Goal: Register for event/course

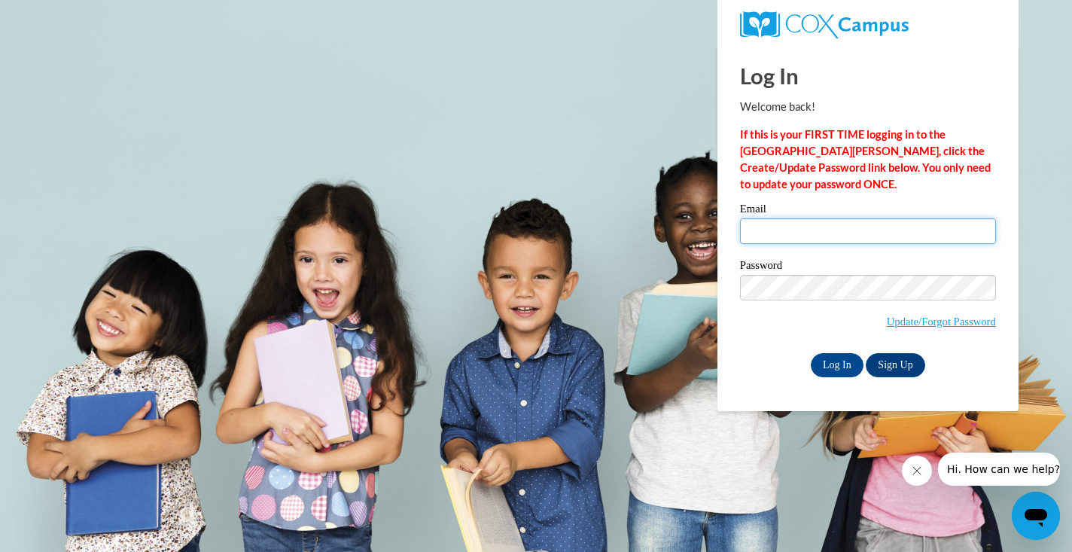
type input "[EMAIL_ADDRESS][DOMAIN_NAME]"
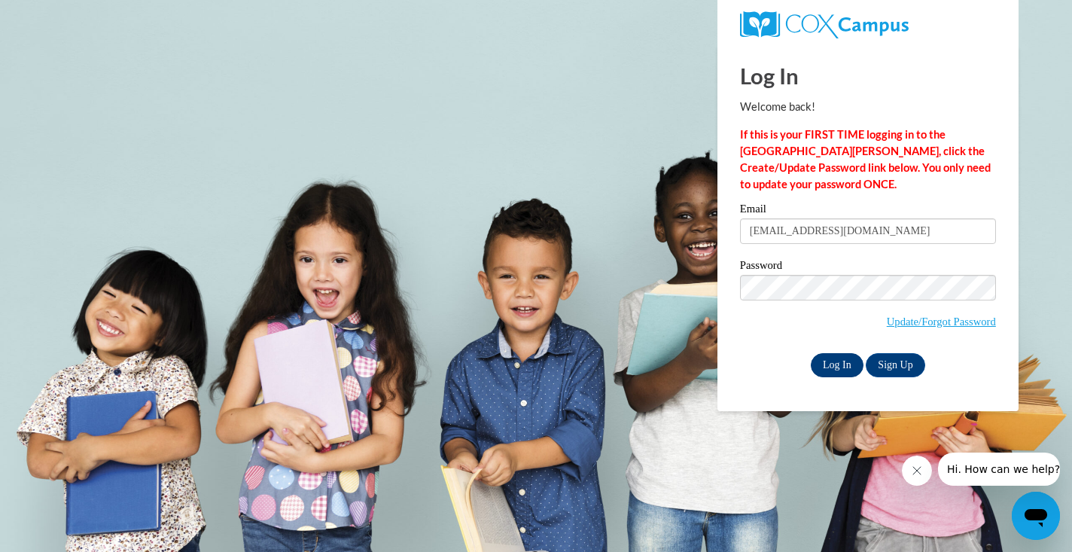
click at [843, 365] on input "Log In" at bounding box center [837, 365] width 53 height 24
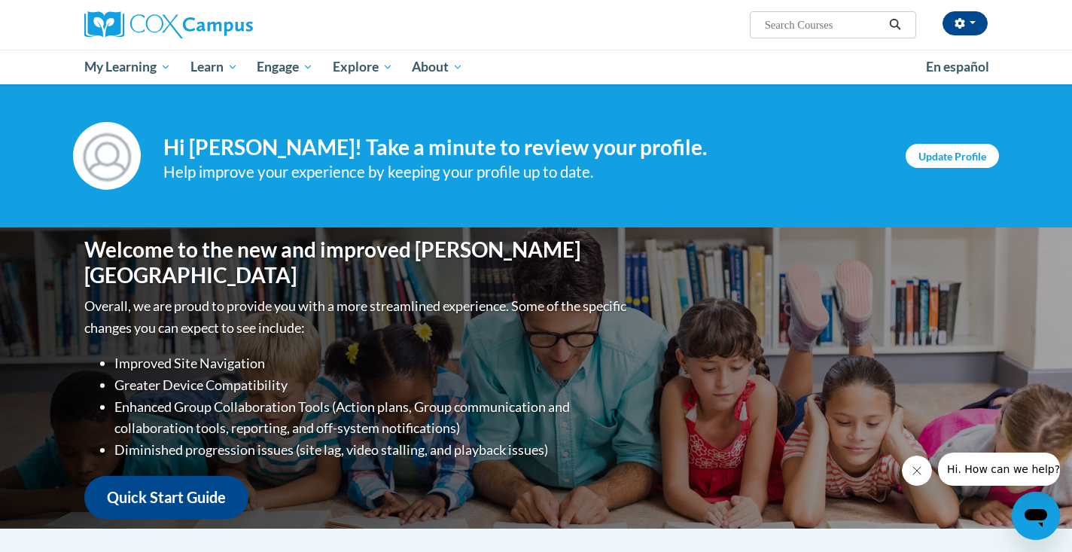
click at [976, 163] on link "Update Profile" at bounding box center [952, 156] width 93 height 24
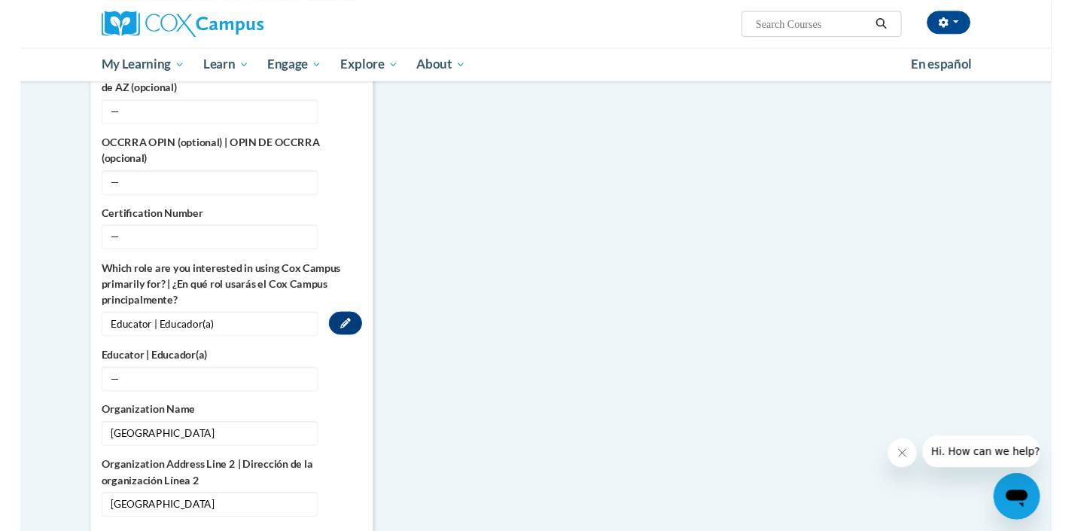
scroll to position [639, 0]
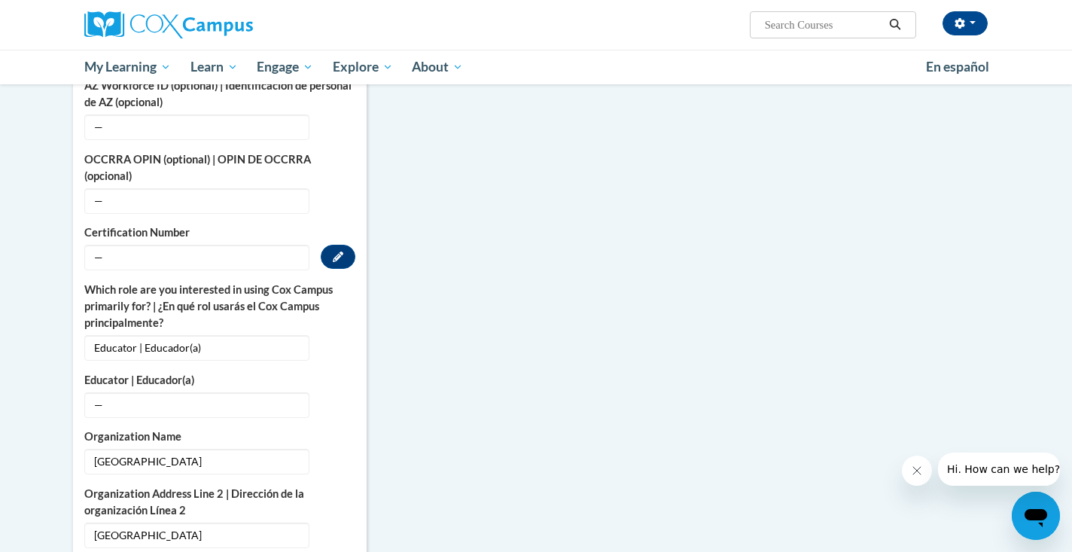
click at [154, 245] on span "—" at bounding box center [196, 258] width 225 height 26
click at [100, 245] on span "—" at bounding box center [196, 258] width 225 height 26
click at [337, 251] on icon "Custom profile fields" at bounding box center [338, 256] width 11 height 11
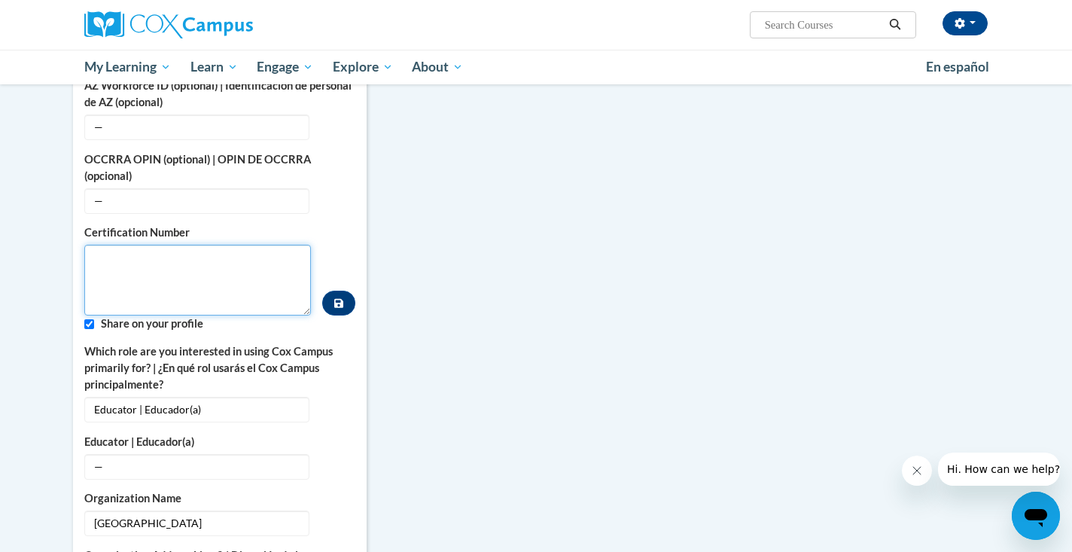
click at [139, 254] on textarea "Custom profile fields" at bounding box center [197, 280] width 227 height 71
click at [87, 319] on input "Custom profile fields" at bounding box center [89, 324] width 10 height 10
checkbox input "false"
click at [105, 224] on label "Certification Number" at bounding box center [197, 232] width 227 height 17
click at [100, 248] on textarea "Custom profile fields" at bounding box center [197, 280] width 227 height 71
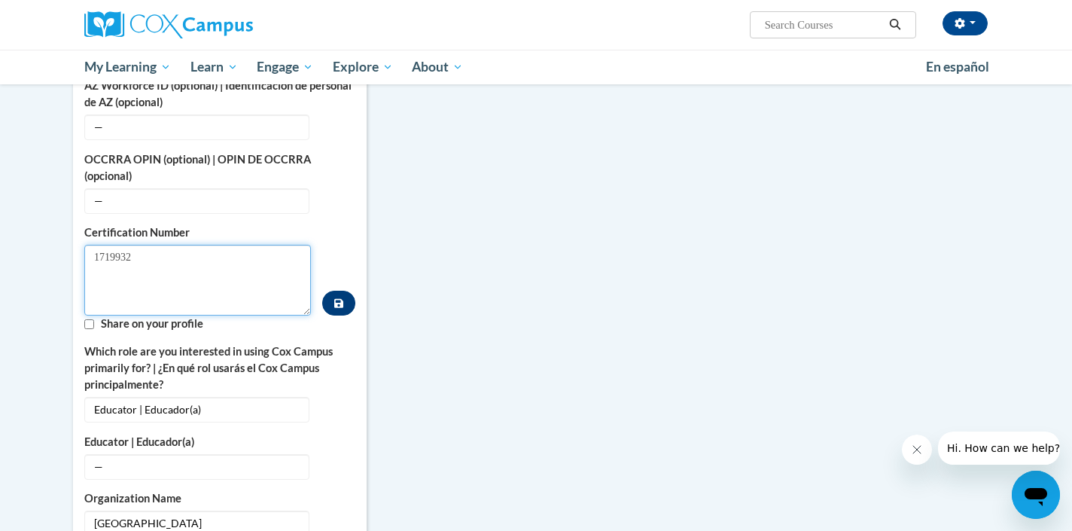
type textarea "1719932"
click at [334, 298] on icon "Custom profile fields" at bounding box center [338, 303] width 9 height 11
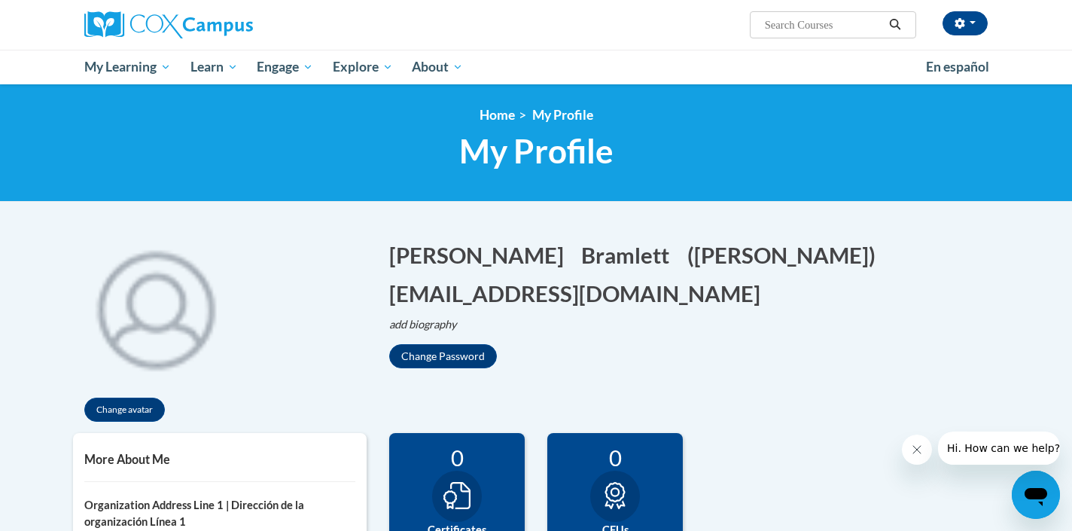
scroll to position [45, 0]
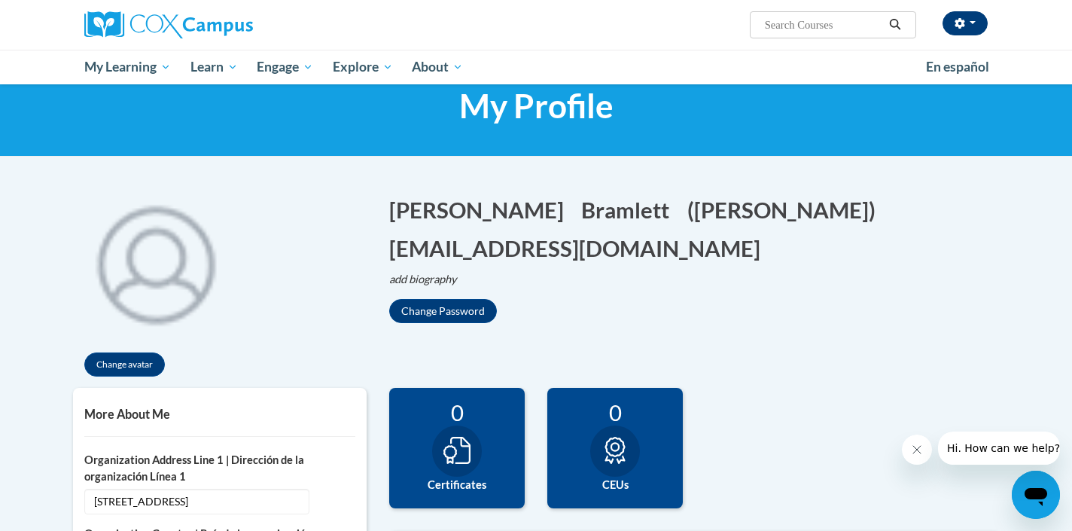
click at [965, 27] on icon "button" at bounding box center [960, 23] width 11 height 11
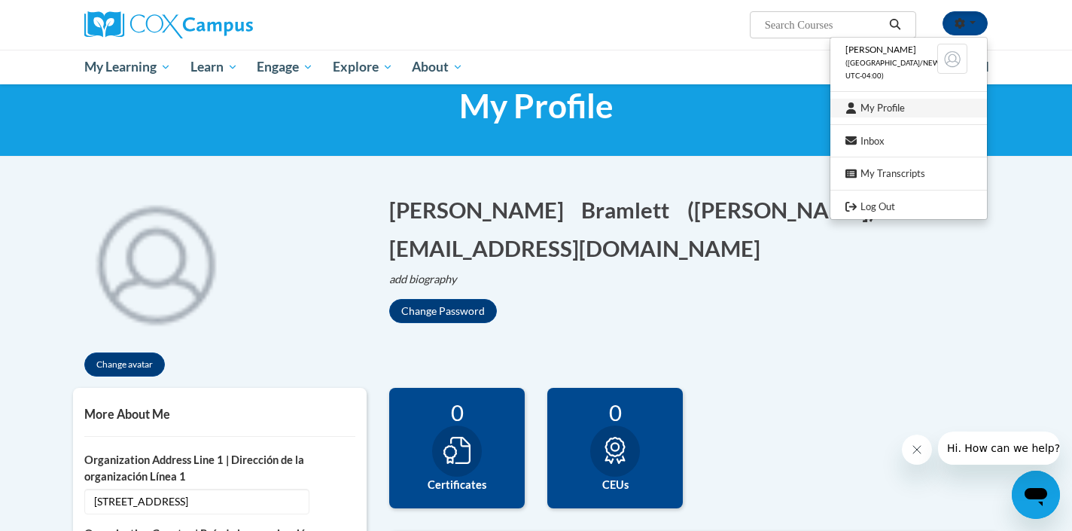
click at [886, 102] on link "My Profile" at bounding box center [909, 108] width 157 height 19
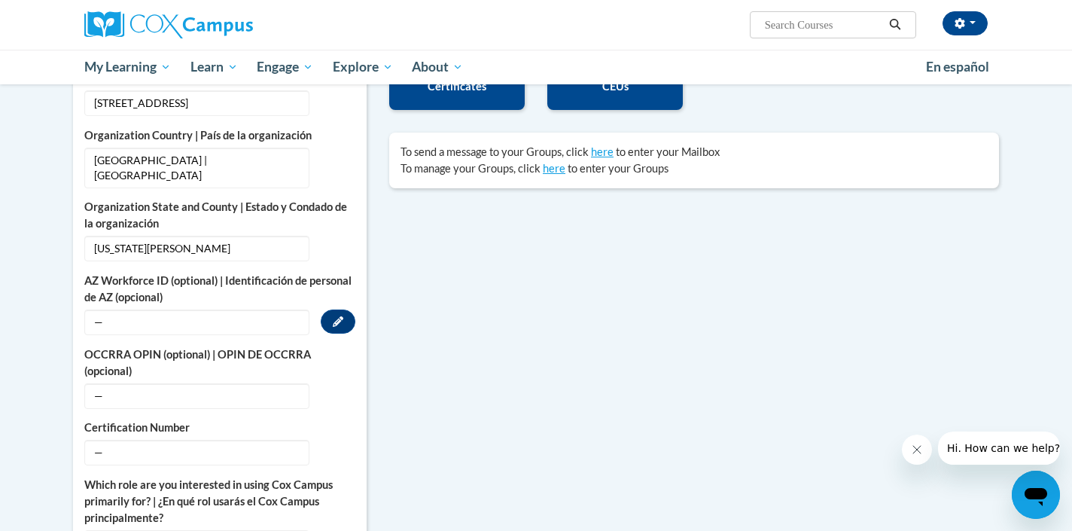
scroll to position [452, 0]
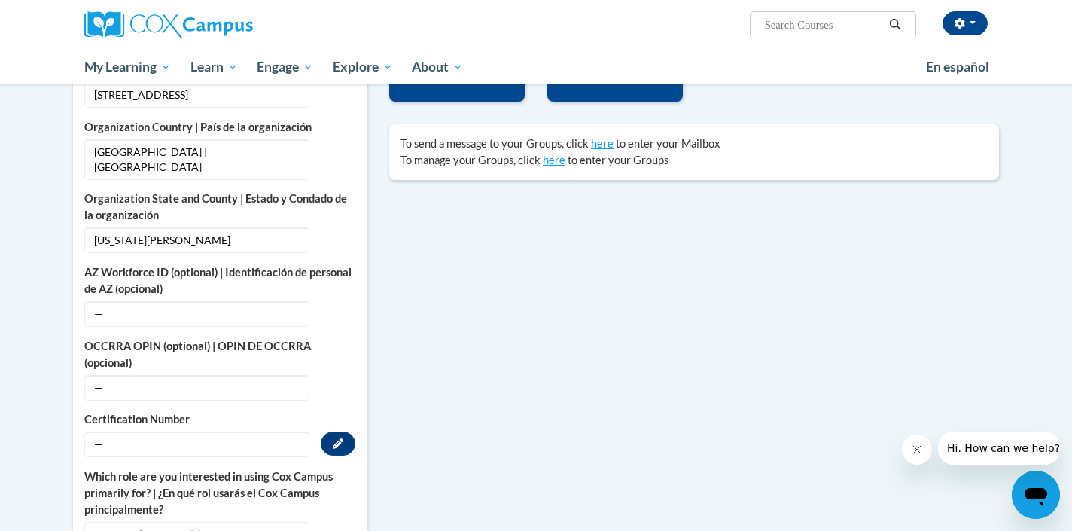
click at [109, 437] on span "—" at bounding box center [196, 444] width 225 height 26
click at [341, 438] on icon "Custom profile fields" at bounding box center [338, 443] width 11 height 11
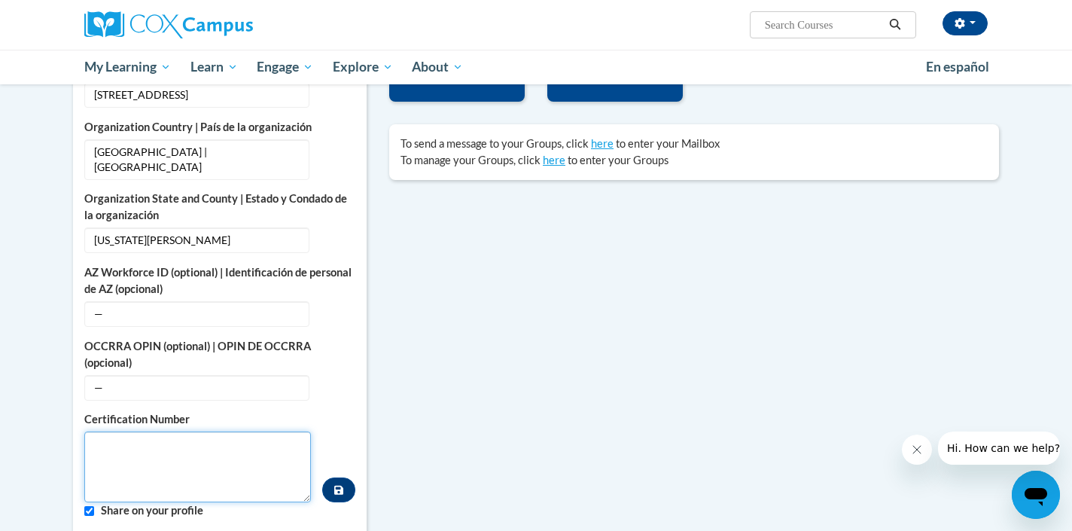
click at [127, 431] on textarea "Custom profile fields" at bounding box center [197, 466] width 227 height 71
type textarea "1719932"
click at [337, 486] on icon "Custom profile fields" at bounding box center [338, 490] width 9 height 9
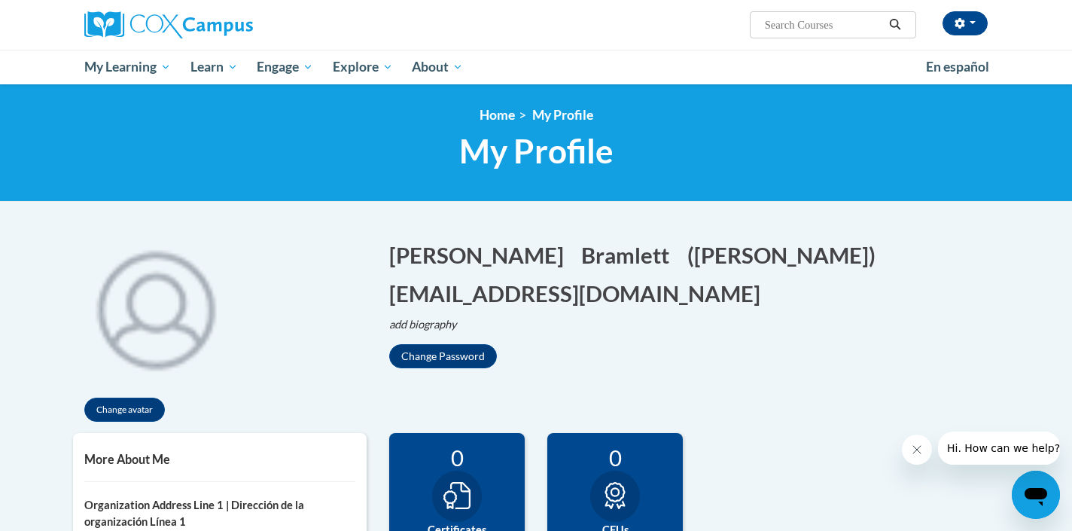
scroll to position [0, 0]
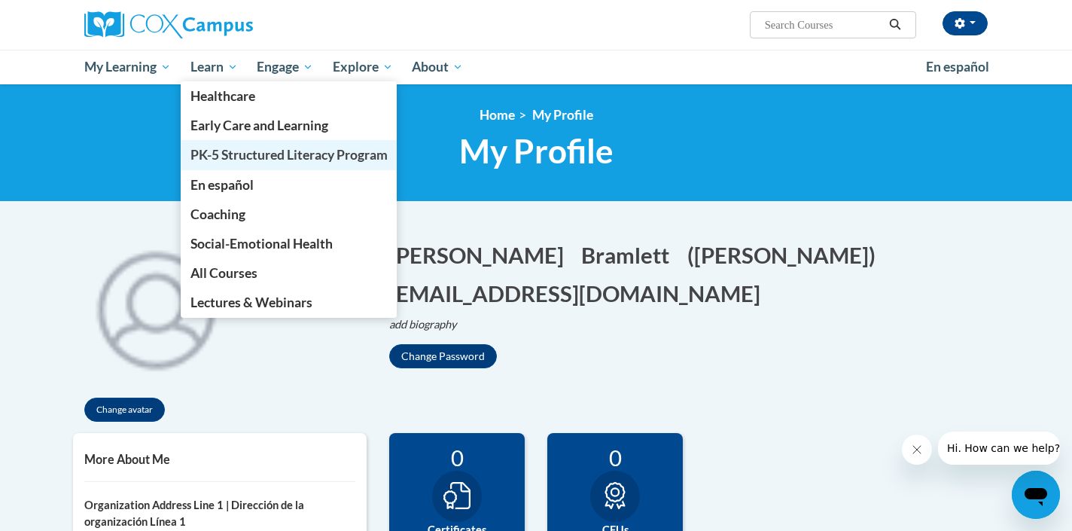
click at [249, 157] on span "PK-5 Structured Literacy Program" at bounding box center [289, 155] width 197 height 16
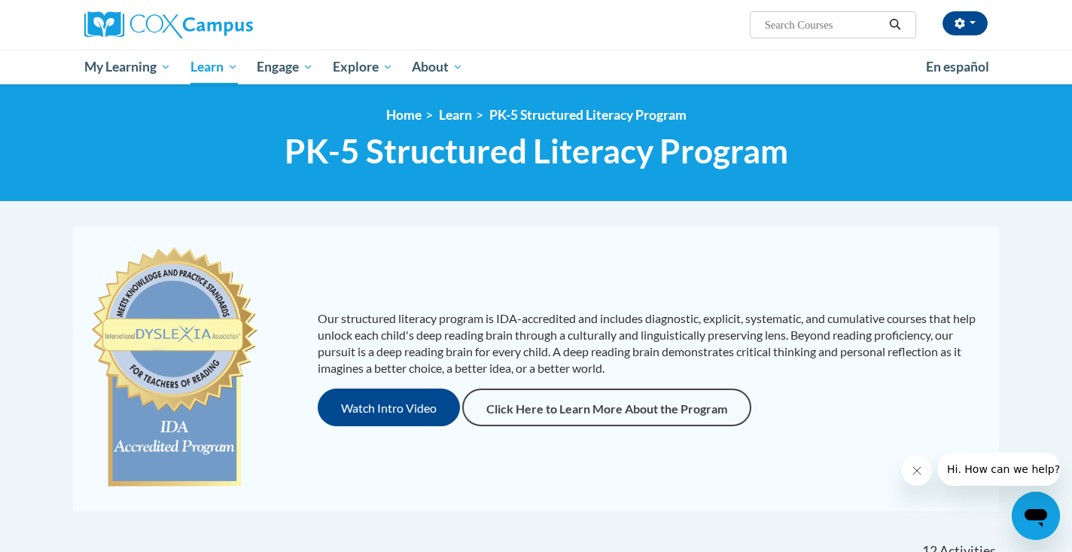
click at [629, 240] on div "Our structured literacy program is IDA-accredited and includes diagnostic, expl…" at bounding box center [536, 368] width 919 height 256
click at [419, 418] on button "Watch Intro Video" at bounding box center [389, 408] width 142 height 38
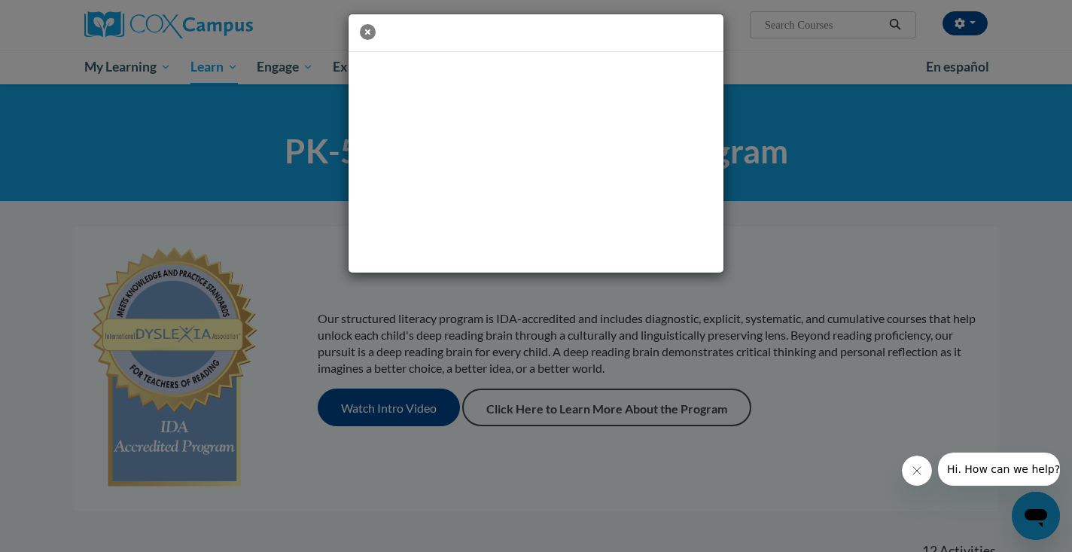
click at [366, 31] on icon "button" at bounding box center [368, 32] width 16 height 16
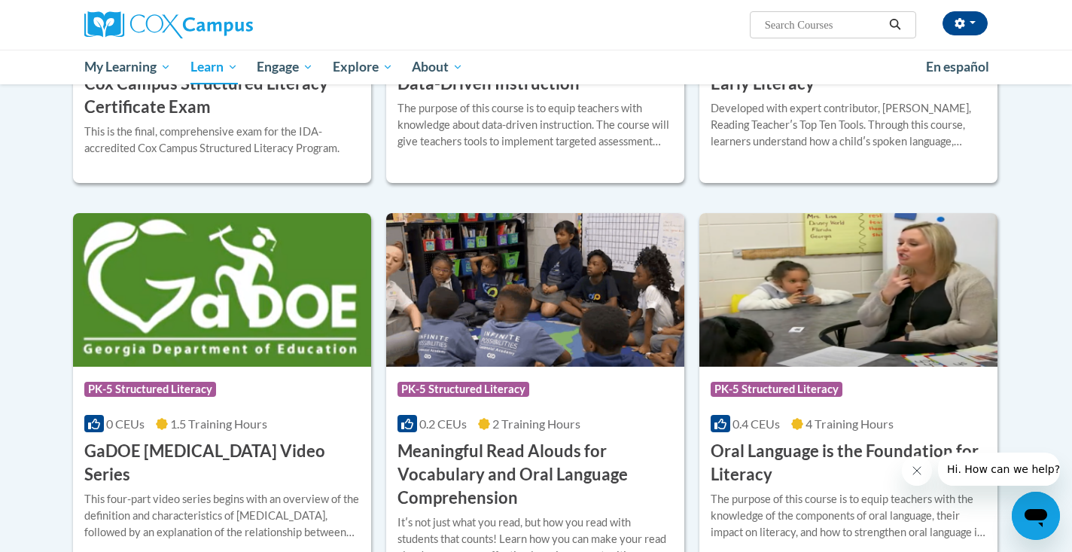
scroll to position [740, 0]
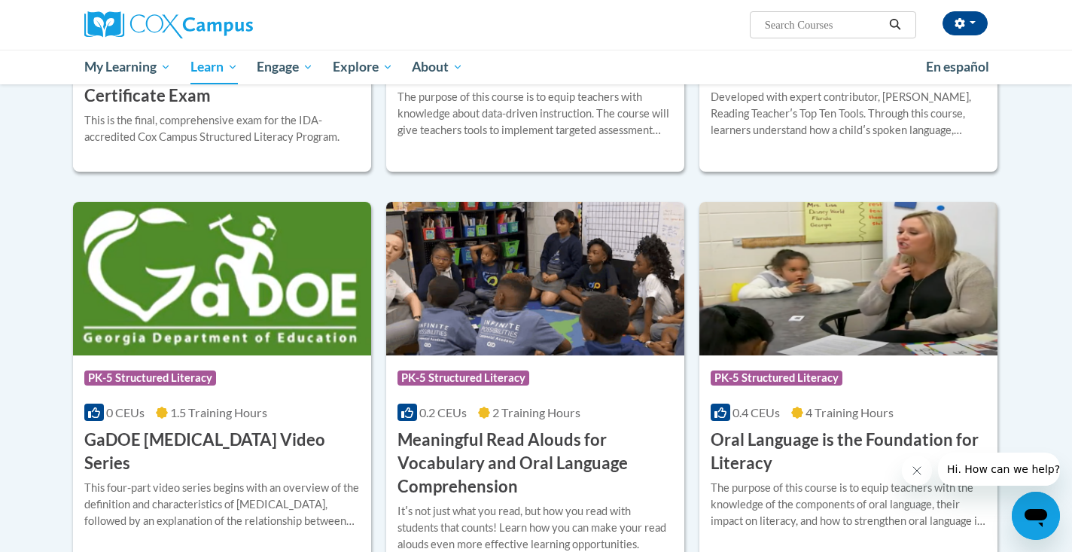
click at [755, 453] on h3 "Oral Language is the Foundation for Literacy" at bounding box center [849, 451] width 276 height 47
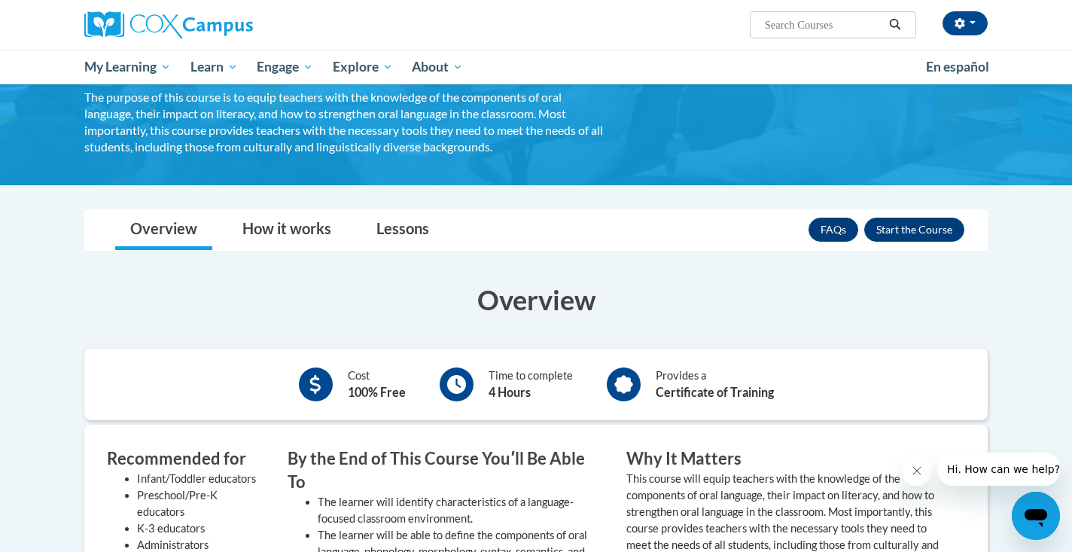
scroll to position [163, 0]
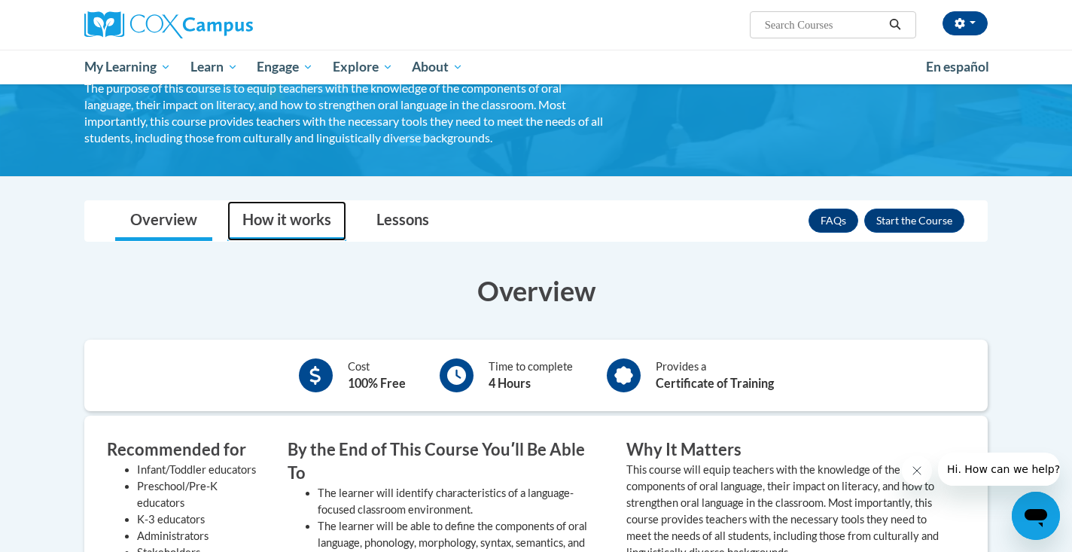
click at [296, 222] on link "How it works" at bounding box center [286, 221] width 119 height 40
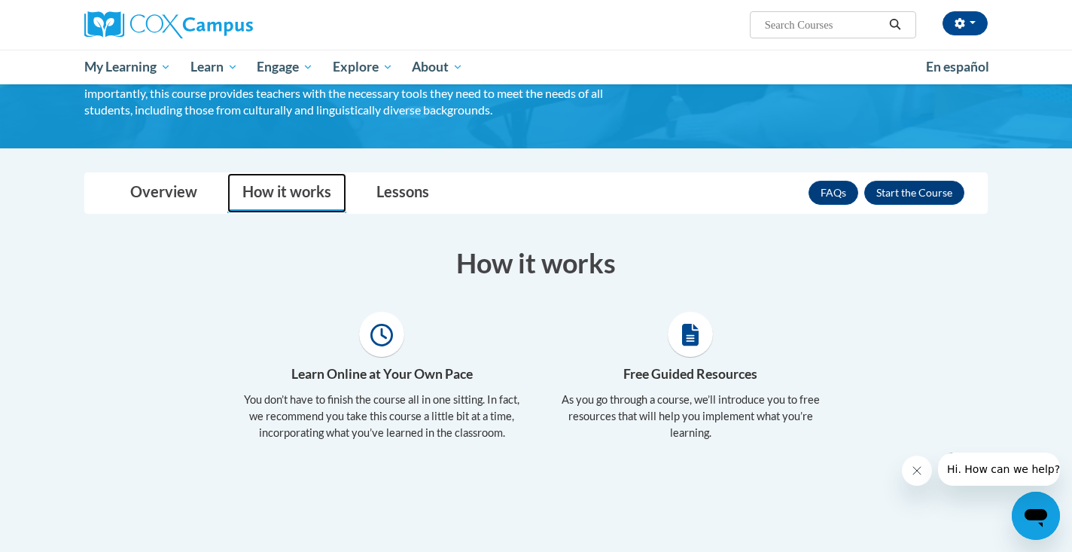
scroll to position [191, 0]
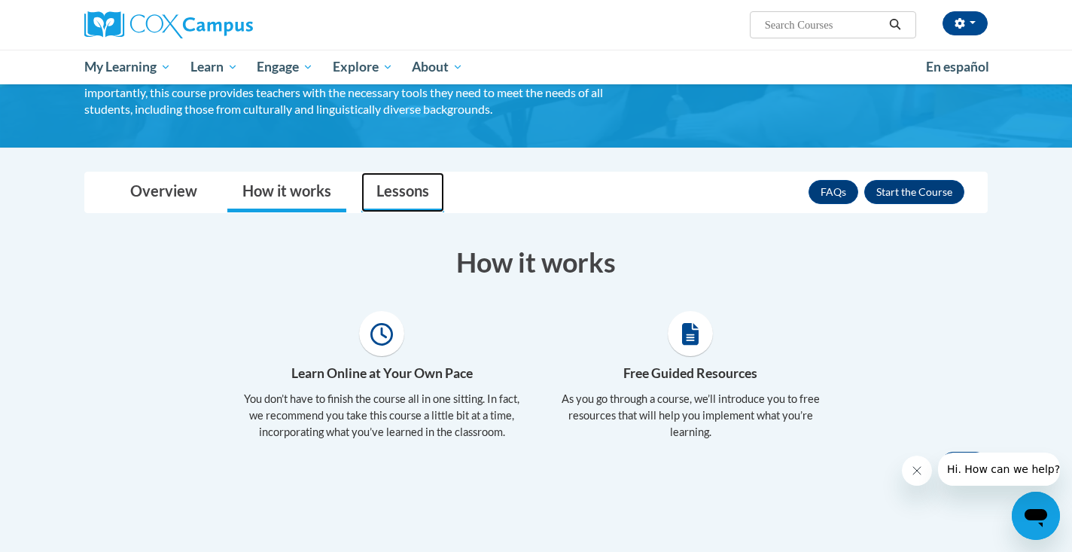
click at [405, 195] on link "Lessons" at bounding box center [402, 192] width 83 height 40
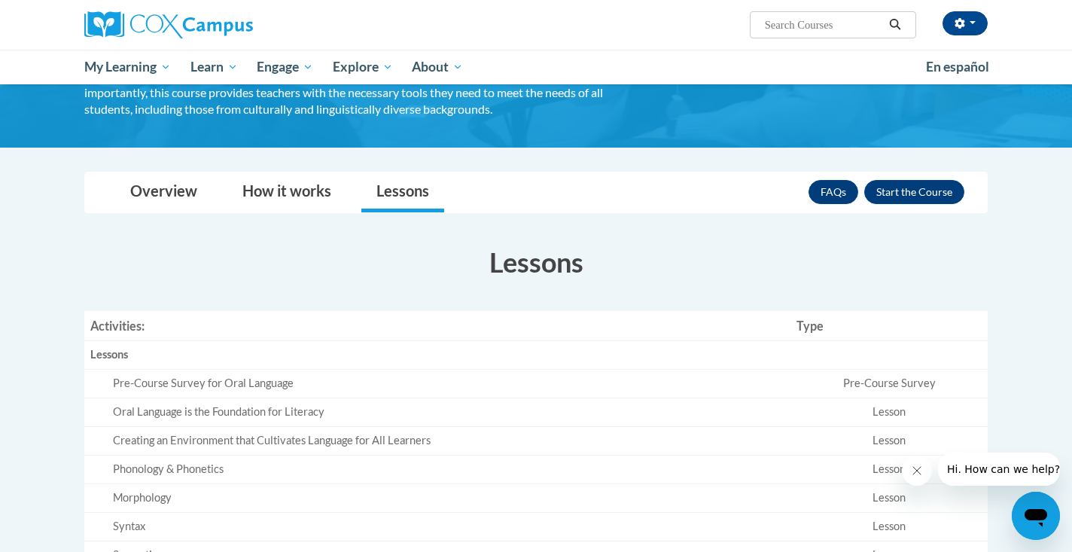
click at [285, 389] on td "Pre-Course Survey for Oral Language" at bounding box center [437, 384] width 706 height 29
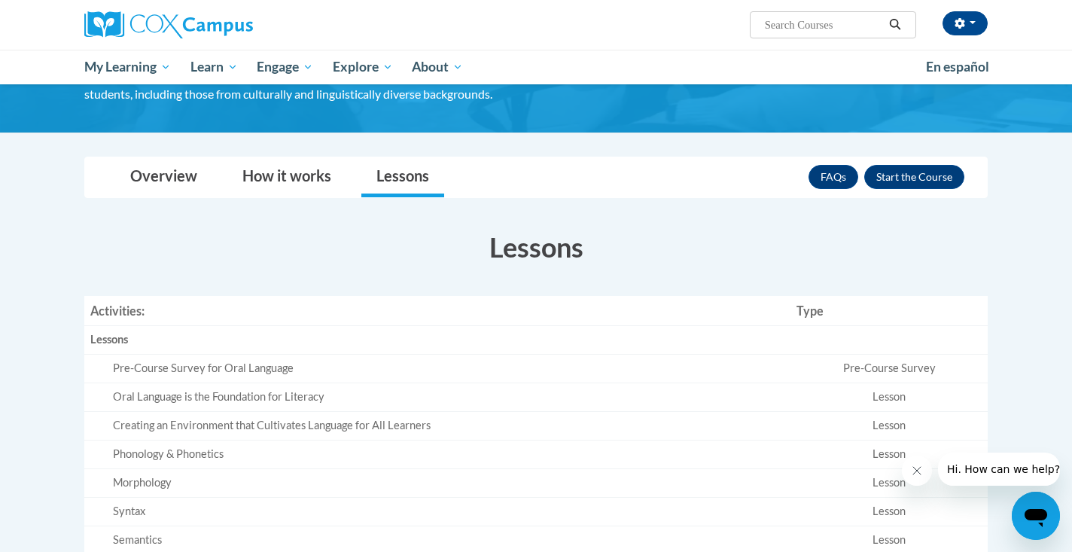
scroll to position [204, 0]
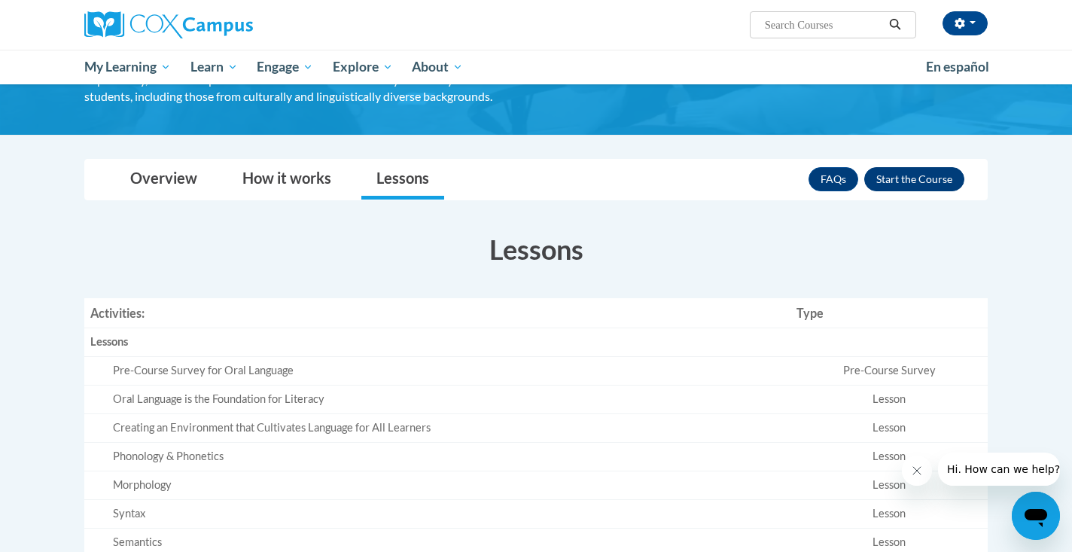
click at [901, 183] on button "Enroll" at bounding box center [914, 179] width 100 height 24
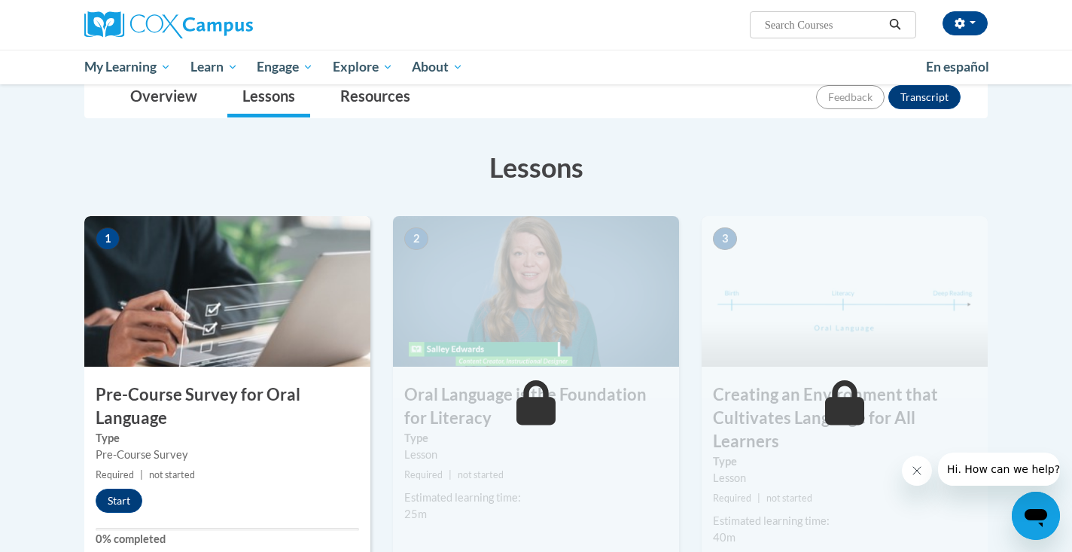
scroll to position [187, 0]
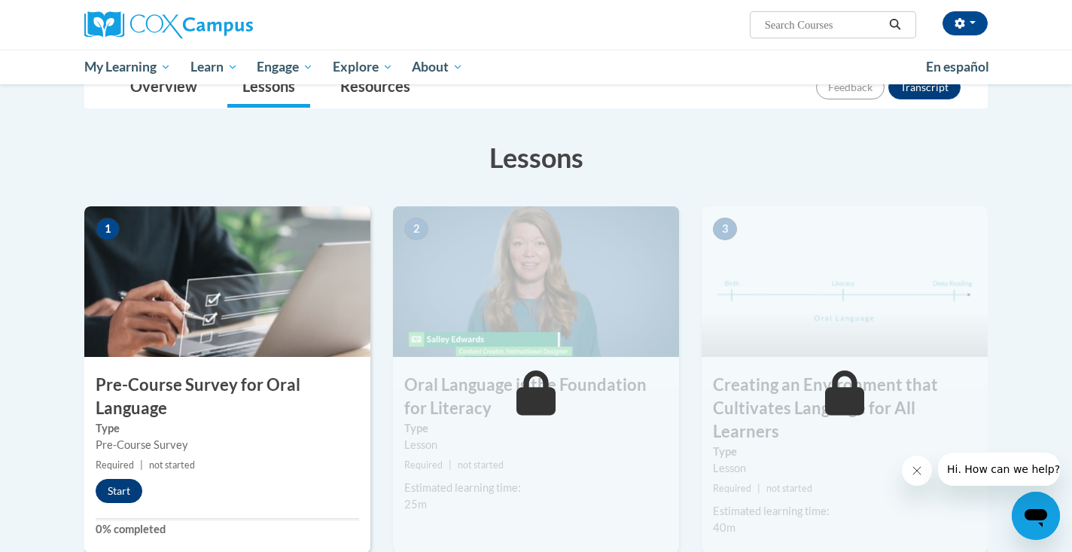
click at [129, 486] on button "Start" at bounding box center [119, 491] width 47 height 24
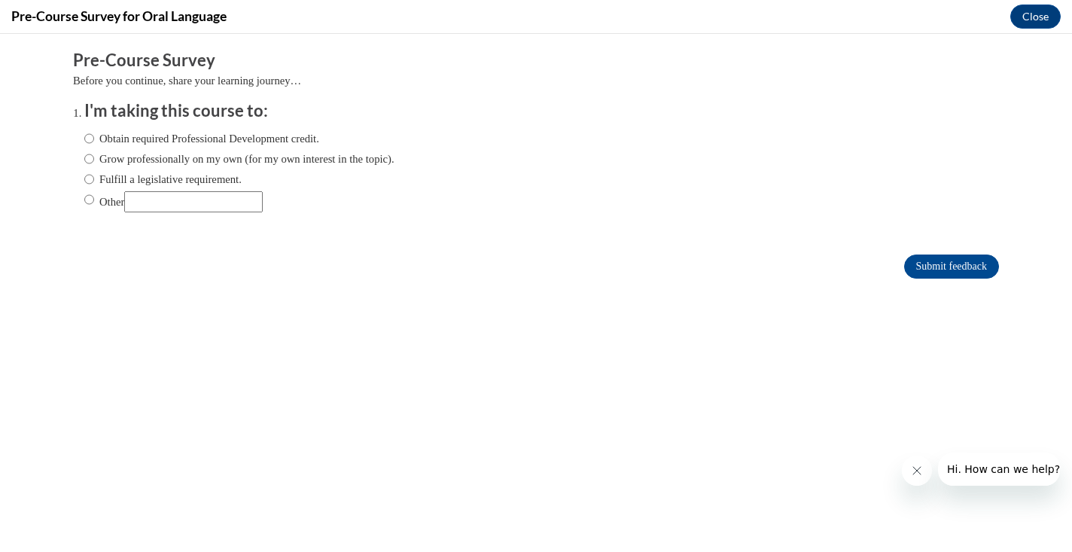
scroll to position [0, 0]
click at [91, 137] on input "Obtain required Professional Development credit." at bounding box center [89, 138] width 10 height 17
radio input "true"
click at [914, 266] on input "Submit feedback" at bounding box center [951, 267] width 95 height 24
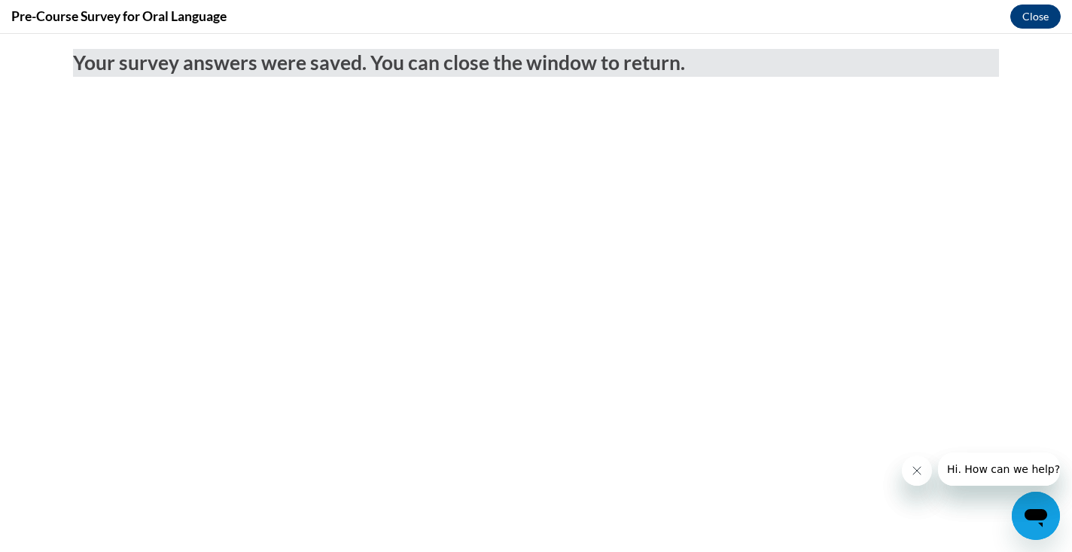
click at [1038, 23] on button "Close" at bounding box center [1035, 17] width 50 height 24
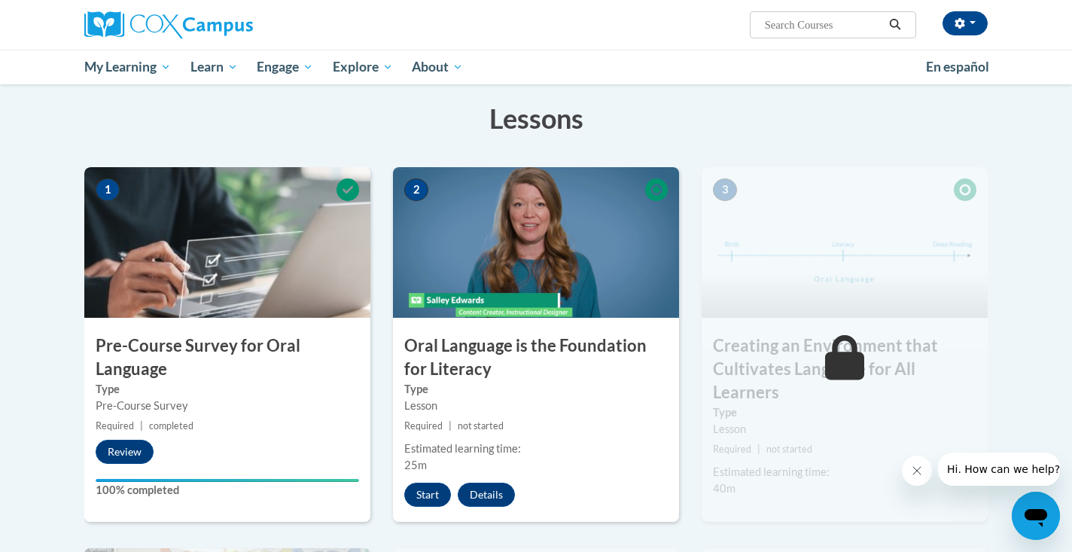
scroll to position [243, 0]
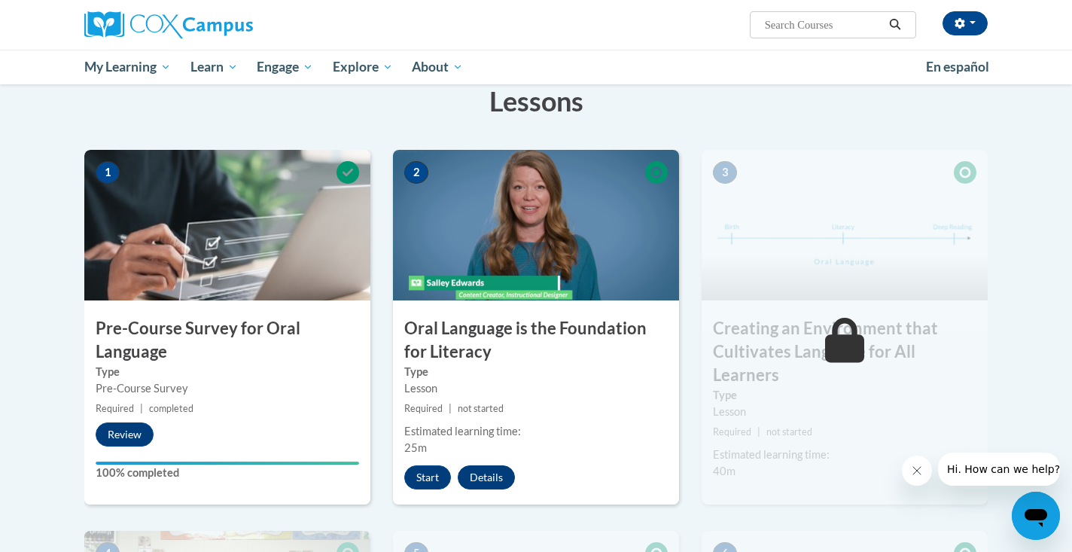
click at [495, 476] on button "Details" at bounding box center [486, 477] width 57 height 24
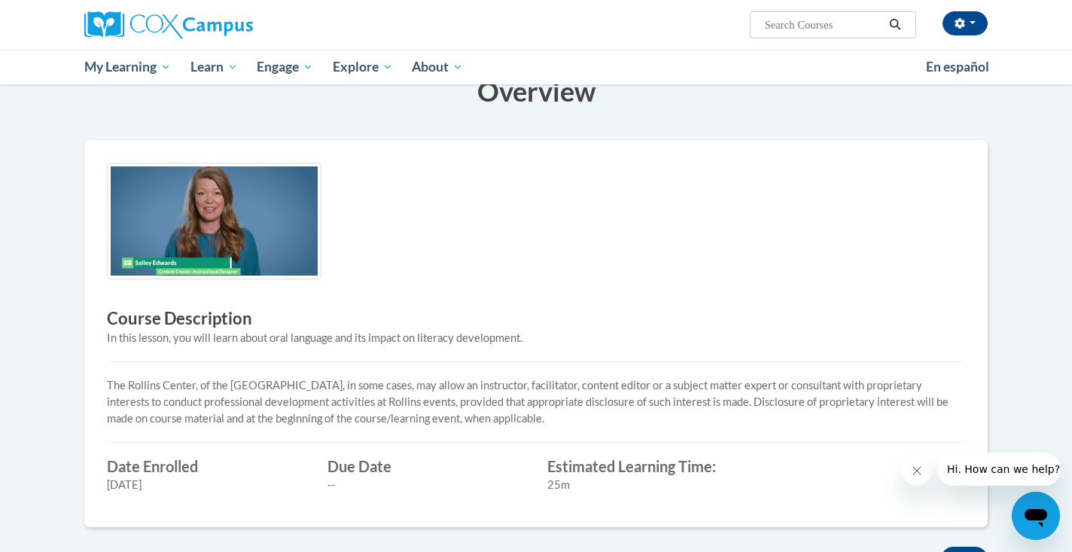
scroll to position [264, 0]
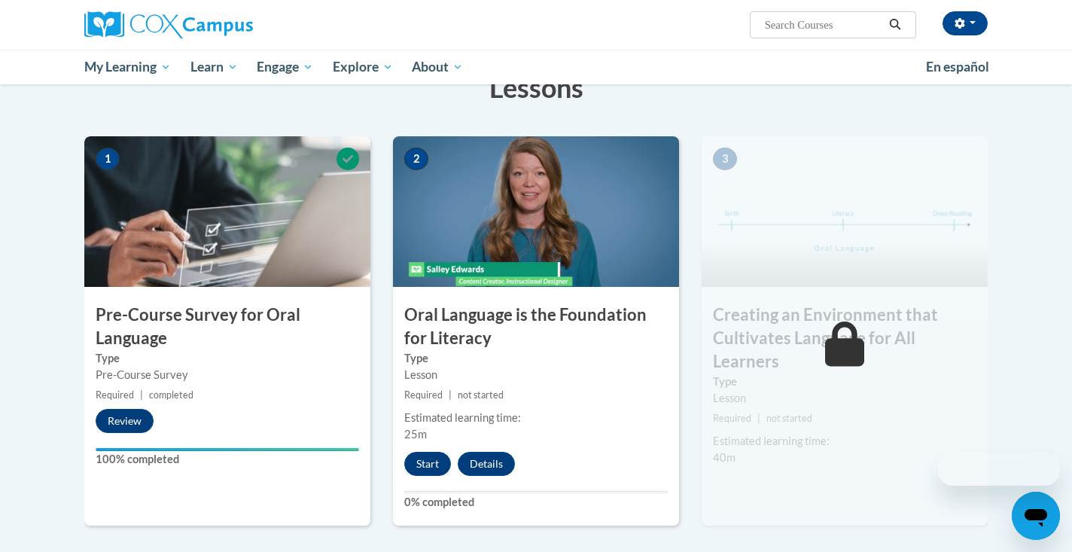
scroll to position [364, 0]
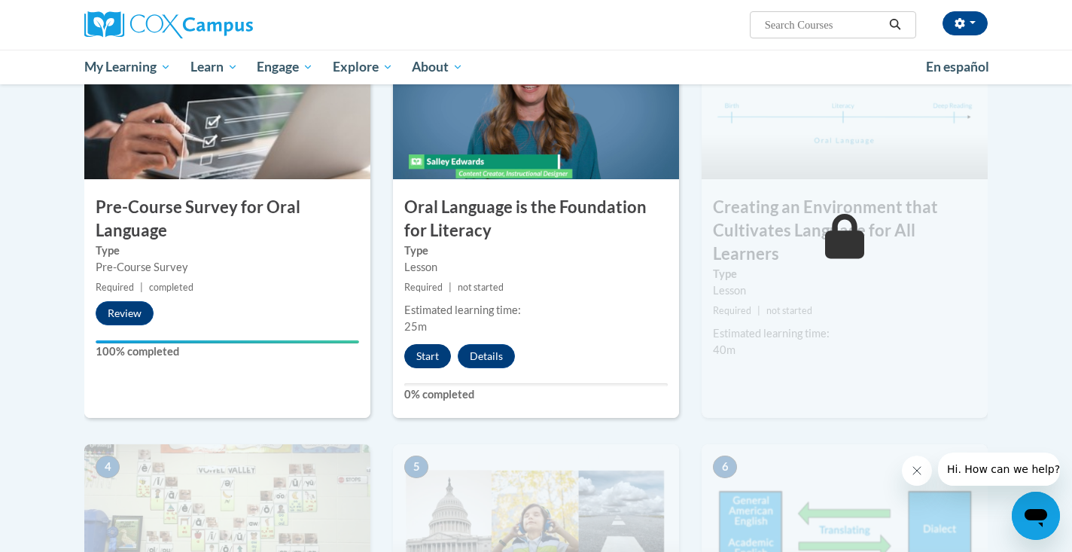
click at [435, 357] on button "Start" at bounding box center [427, 356] width 47 height 24
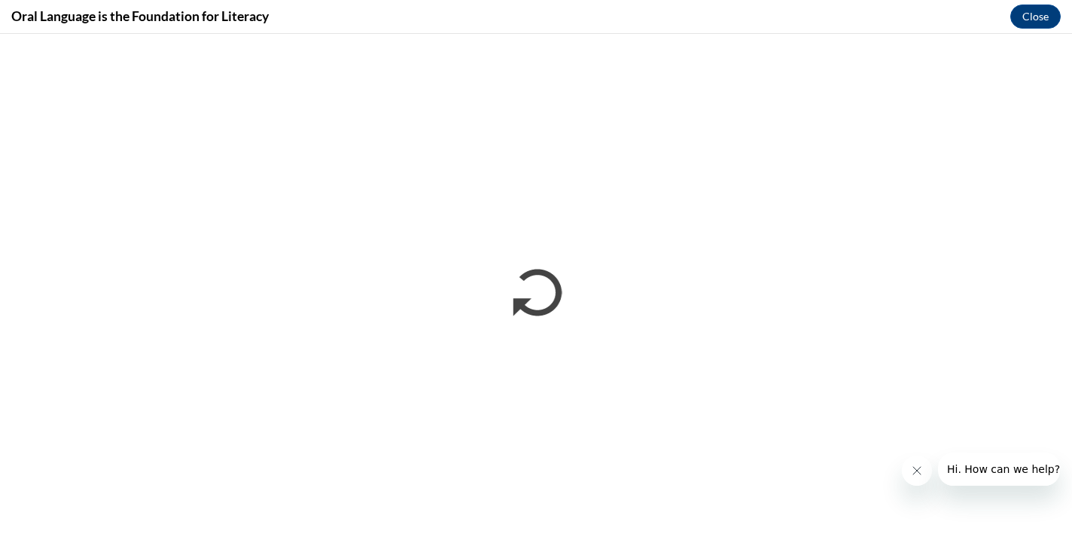
scroll to position [0, 0]
click at [913, 471] on icon "Close message from company" at bounding box center [917, 471] width 12 height 12
click at [1022, 15] on button "Close" at bounding box center [1035, 17] width 50 height 24
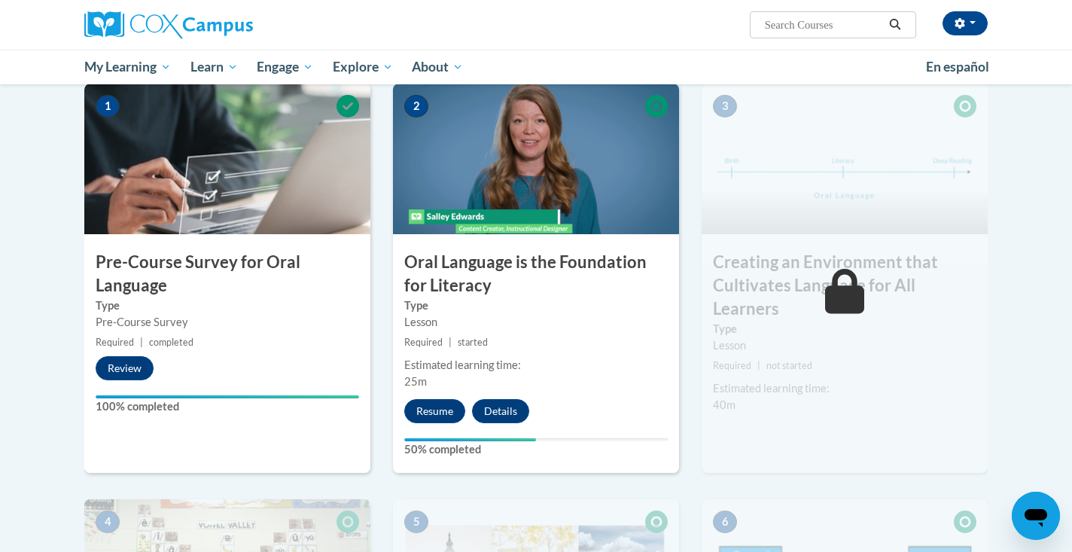
scroll to position [307, 0]
